Goal: Information Seeking & Learning: Find specific fact

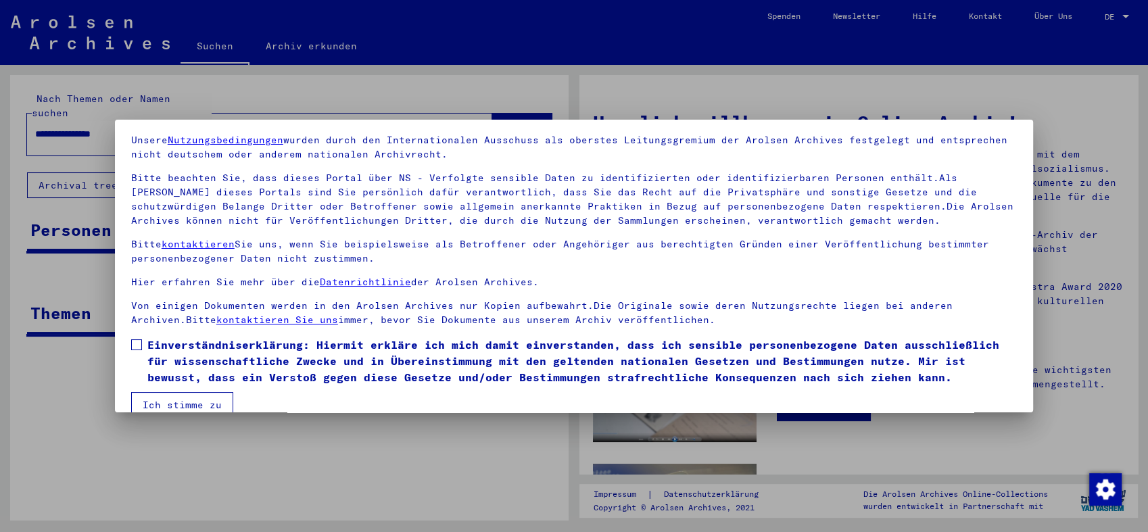
scroll to position [69, 0]
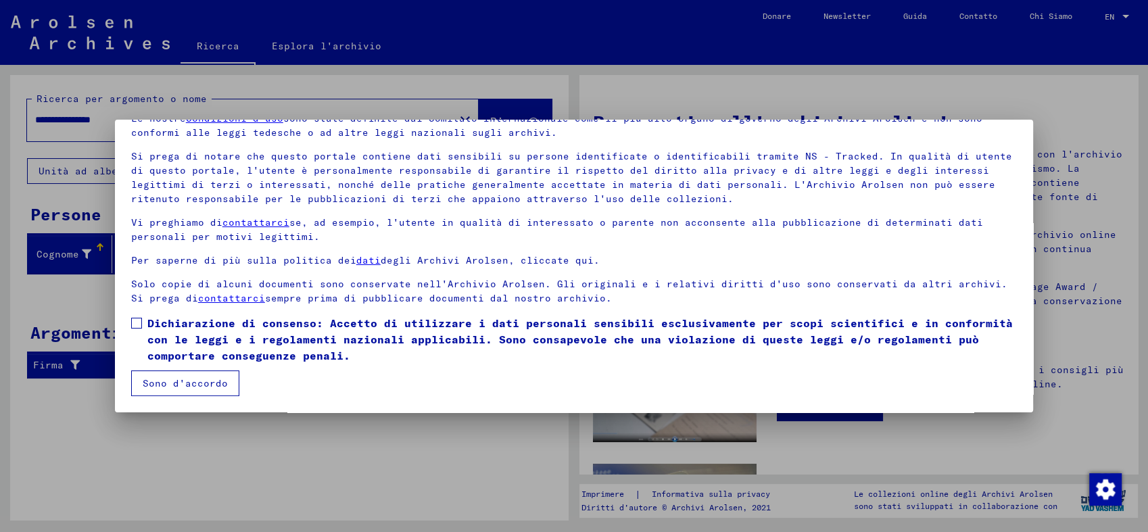
click at [141, 322] on label "Dichiarazione di consenso: Accetto di utilizzare i dati personali sensibili esc…" at bounding box center [574, 339] width 886 height 49
click at [164, 379] on button "Sono d'accordo" at bounding box center [185, 384] width 108 height 26
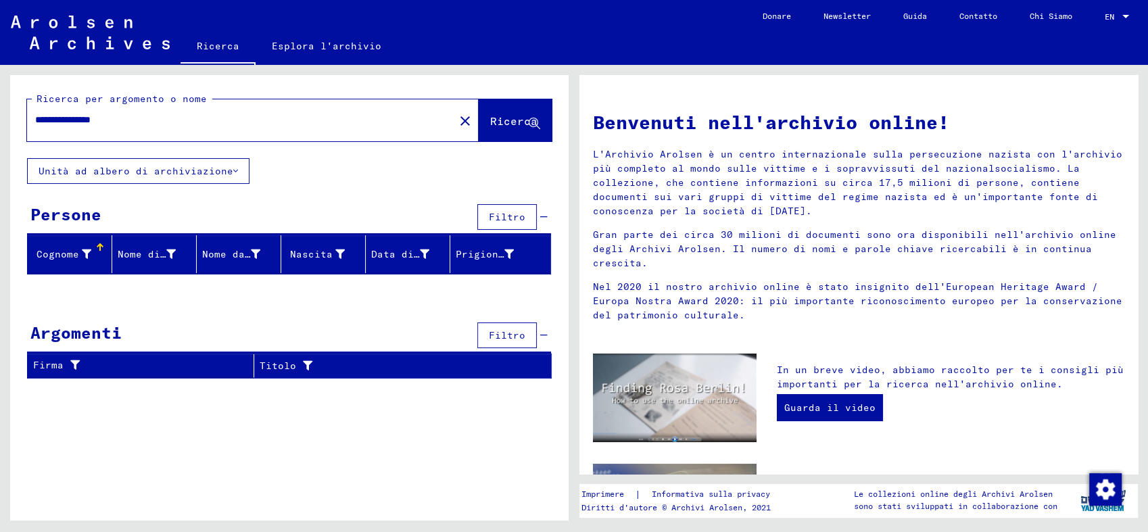
drag, startPoint x: 135, startPoint y: 118, endPoint x: 33, endPoint y: 117, distance: 102.1
click at [33, 117] on div "**********" at bounding box center [232, 120] width 411 height 30
type input "**********"
click at [525, 126] on span "Ricerca" at bounding box center [513, 121] width 47 height 14
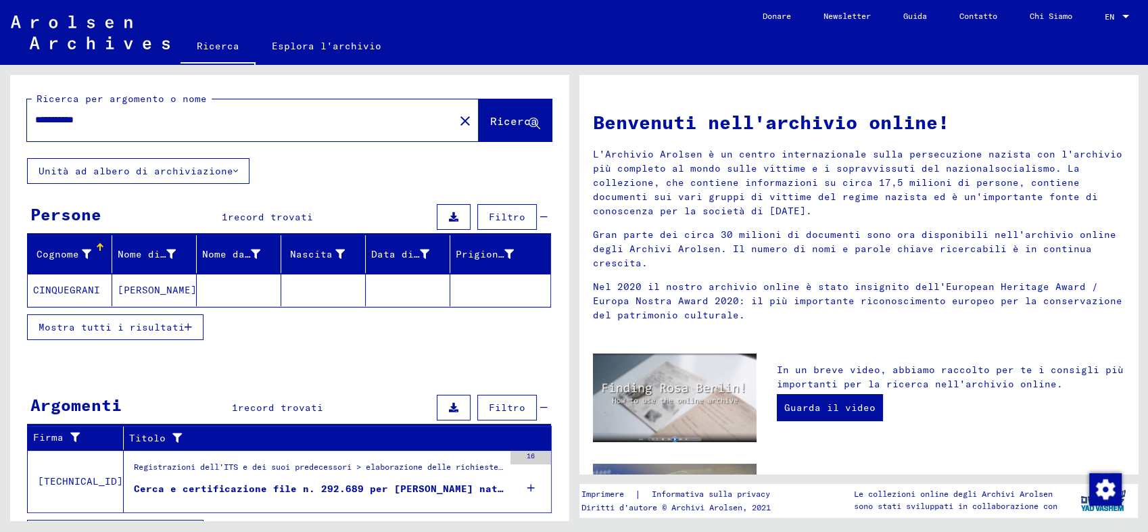
click at [185, 323] on icon "button" at bounding box center [188, 327] width 7 height 9
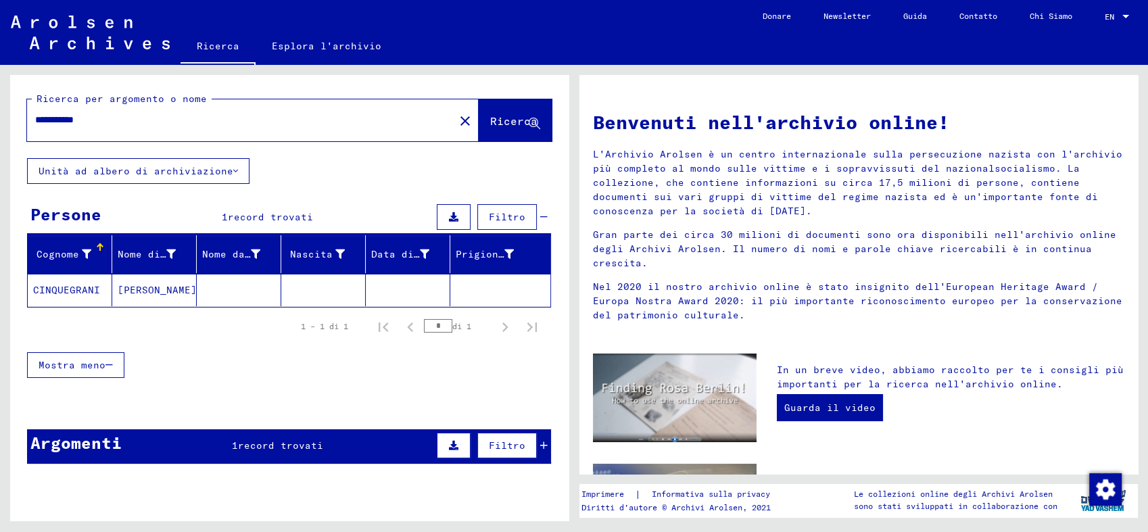
click at [146, 287] on mat-cell "[PERSON_NAME]" at bounding box center [154, 290] width 85 height 32
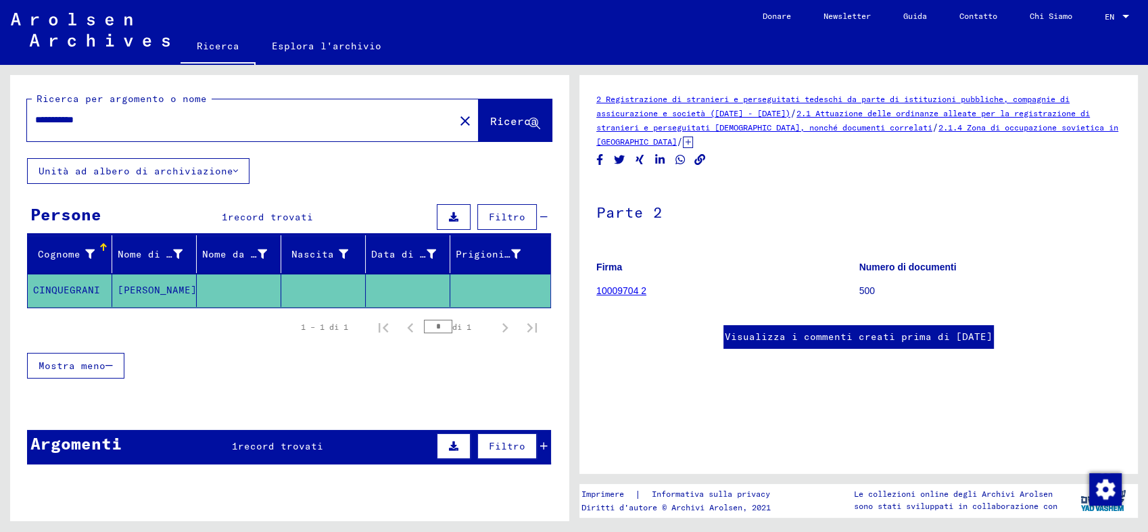
scroll to position [274, 0]
click at [78, 287] on mat-cell "CINQUEGRANI" at bounding box center [70, 290] width 85 height 33
